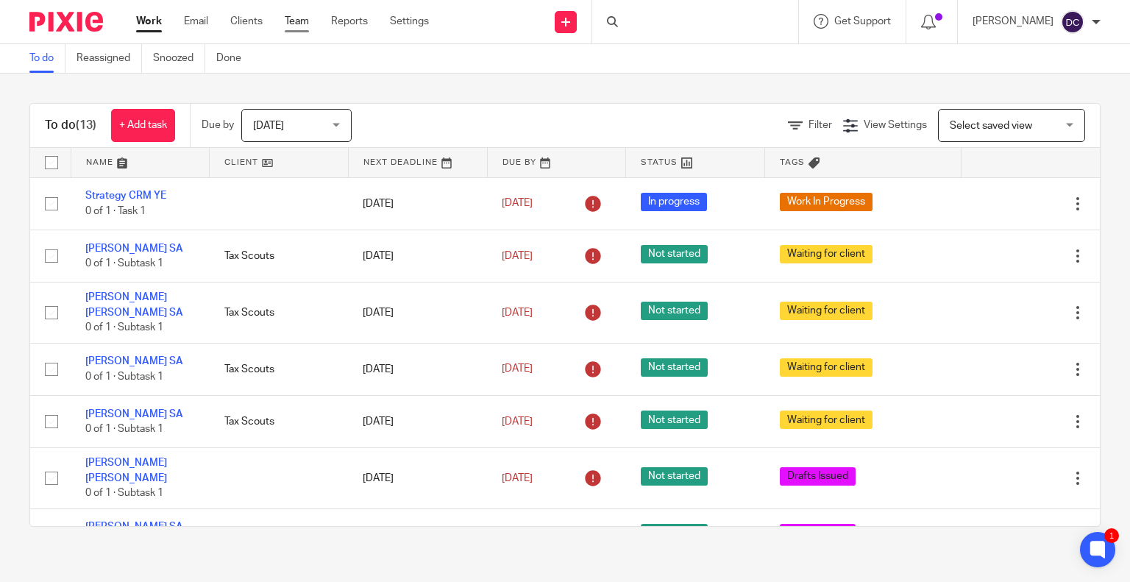
click at [294, 24] on link "Team" at bounding box center [297, 21] width 24 height 15
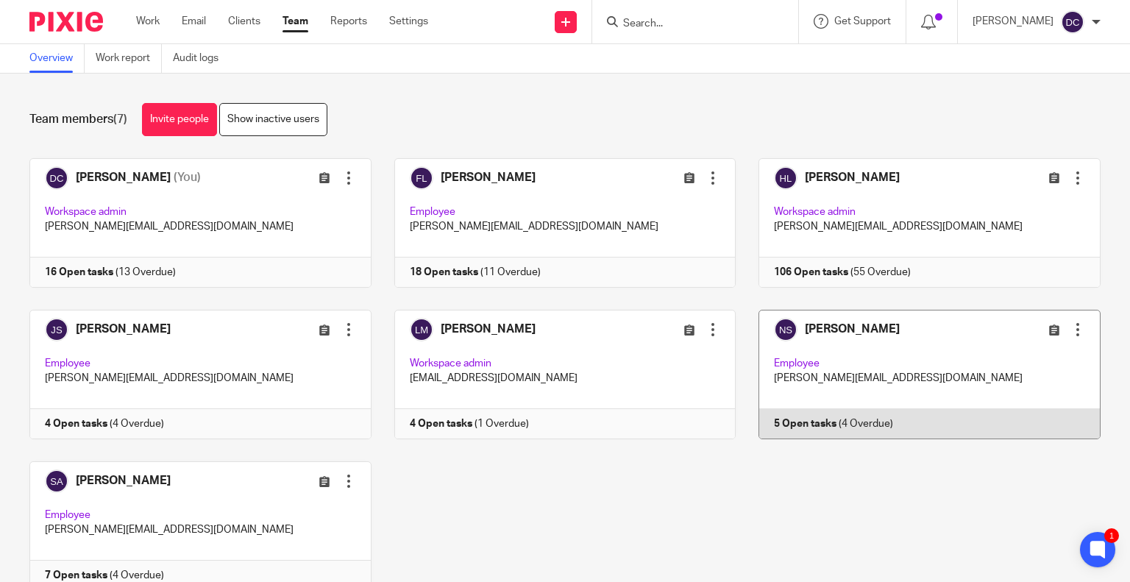
click at [792, 353] on link at bounding box center [917, 374] width 365 height 129
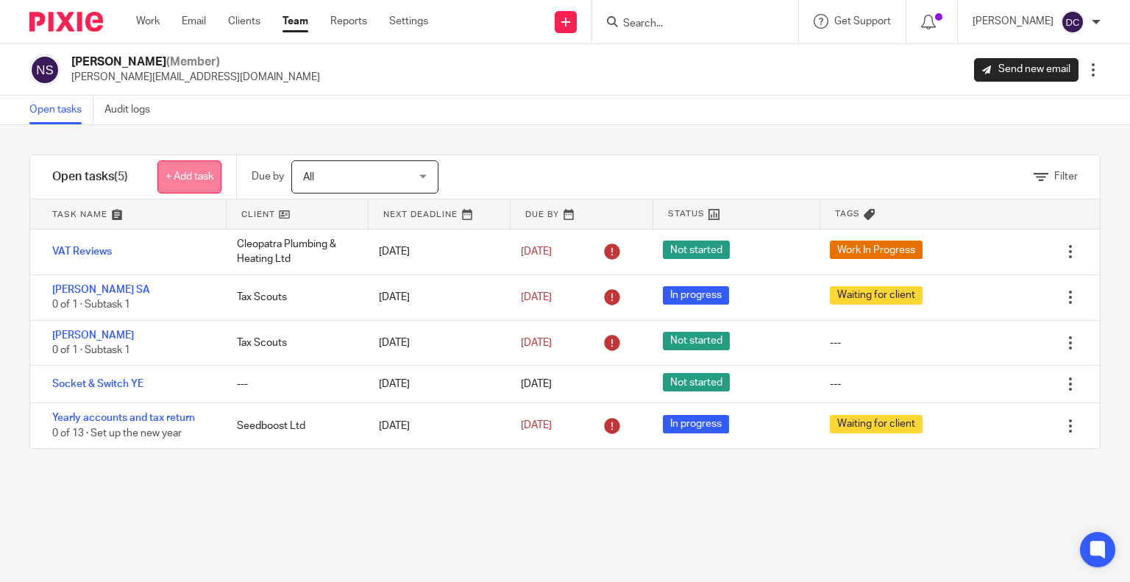
click at [201, 177] on link "+ Add task" at bounding box center [189, 176] width 64 height 33
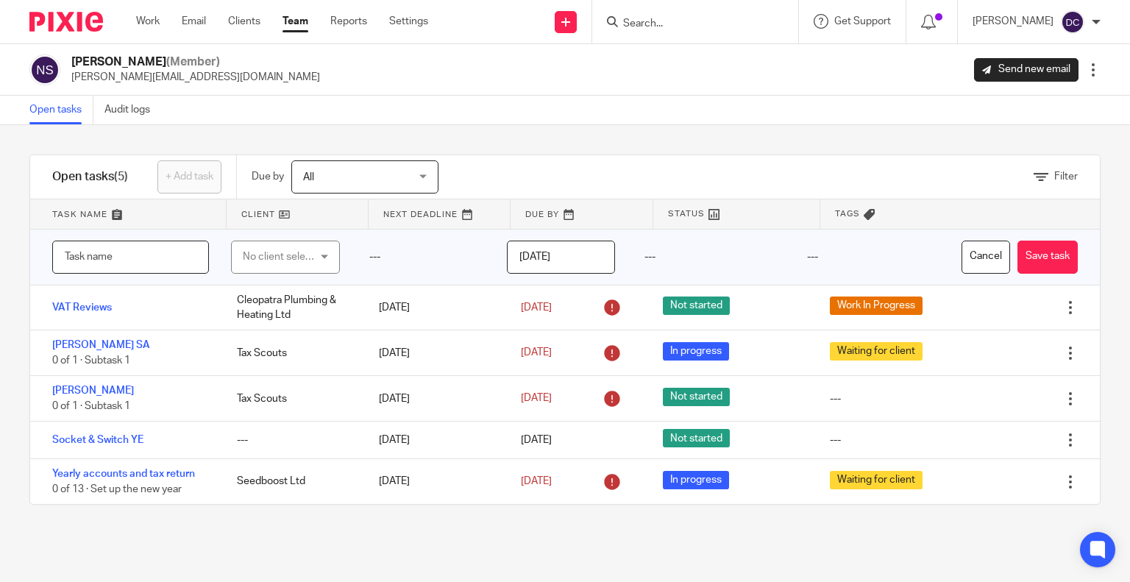
click at [161, 254] on input "text" at bounding box center [130, 257] width 157 height 33
type input "Luke Frake SA"
click at [303, 258] on div "No client selected" at bounding box center [281, 256] width 76 height 31
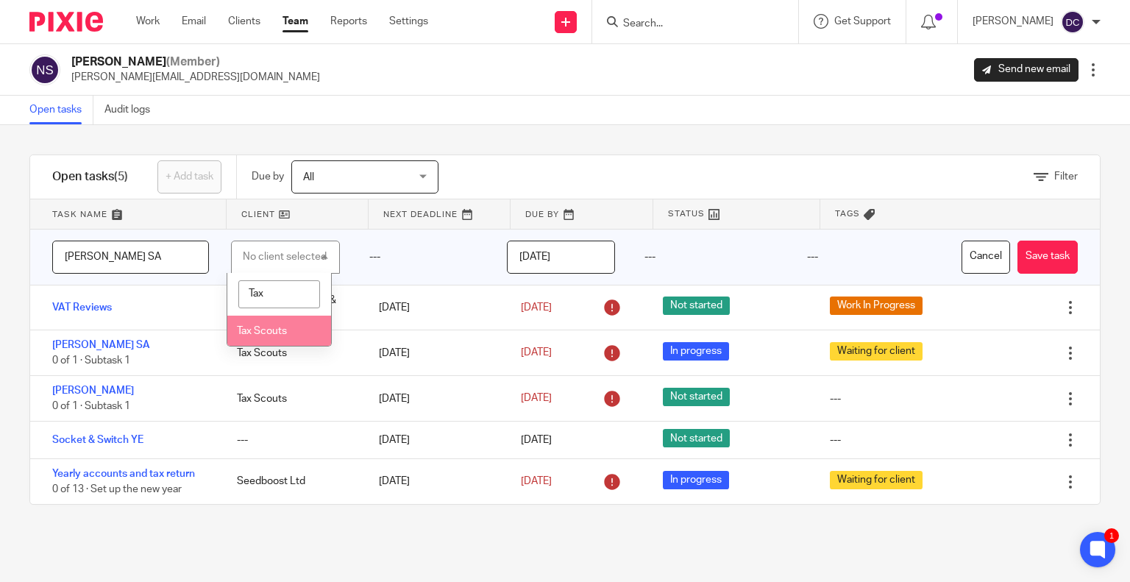
type input "Tax"
click at [277, 321] on li "Tax Scouts" at bounding box center [279, 331] width 104 height 30
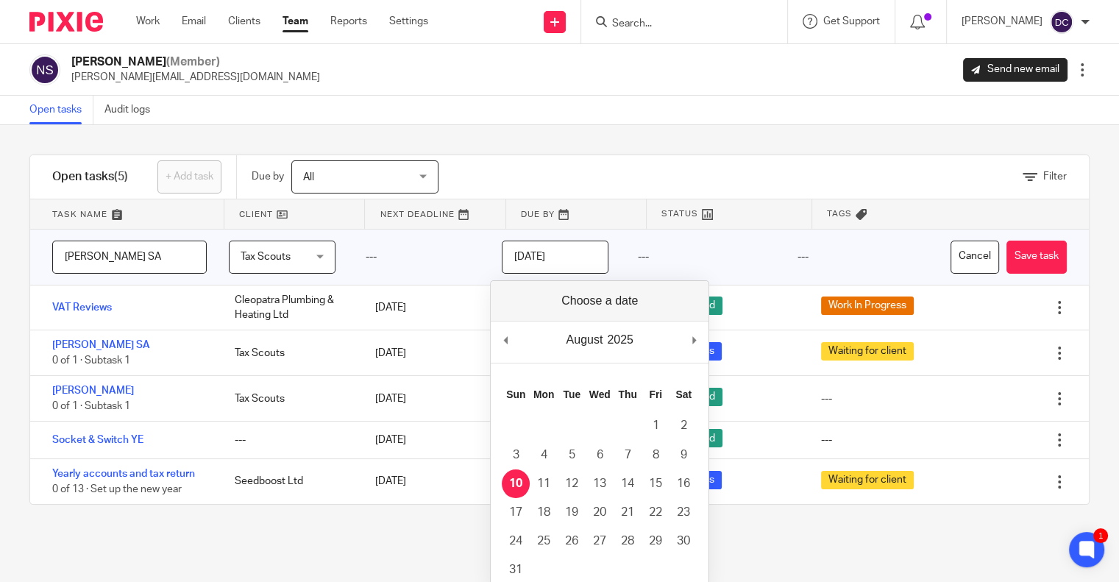
click at [569, 252] on input "[DATE]" at bounding box center [555, 257] width 107 height 33
type input "2025-08-11"
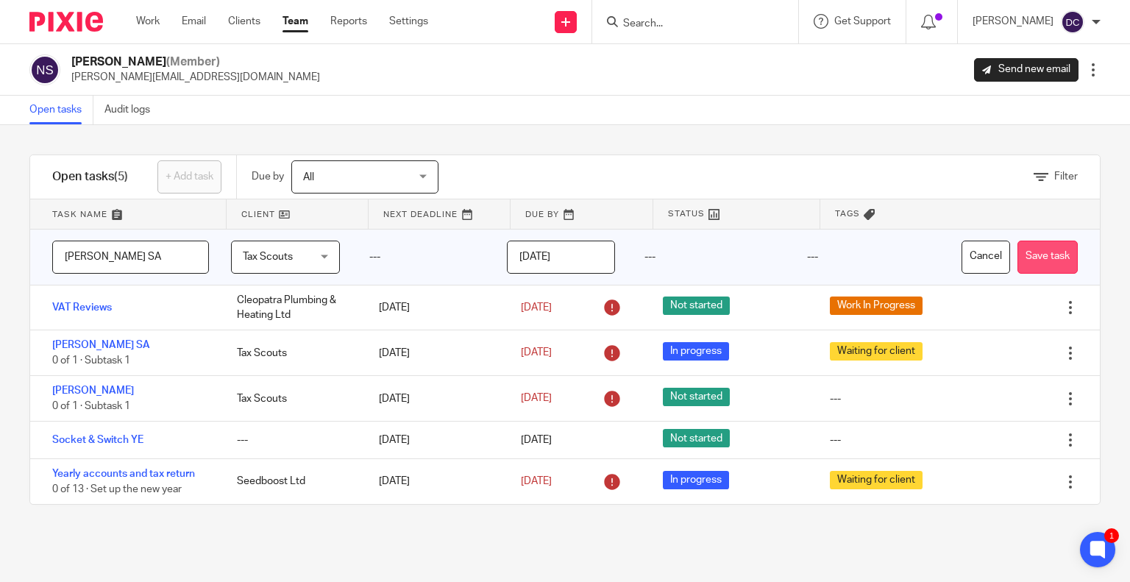
click at [1020, 252] on button "Save task" at bounding box center [1047, 257] width 60 height 33
